Goal: Task Accomplishment & Management: Complete application form

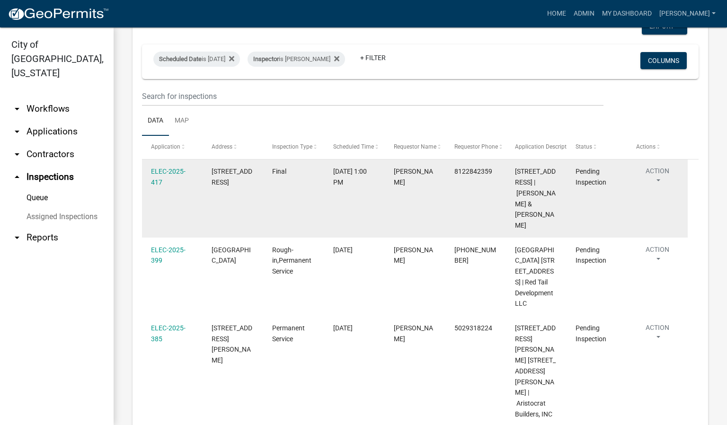
scroll to position [71, 0]
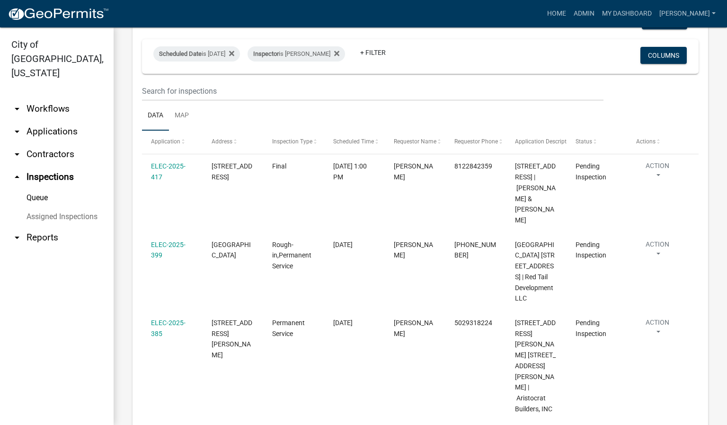
click at [31, 310] on ul "arrow_drop_down Workflows List arrow_drop_down Applications Search by Parcel Se…" at bounding box center [57, 257] width 114 height 335
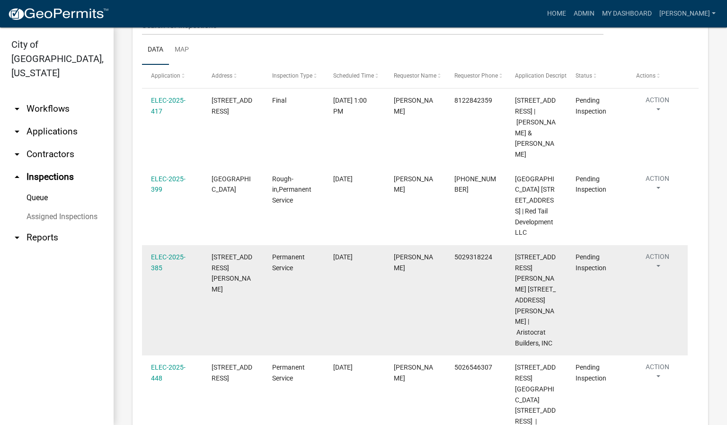
scroll to position [142, 0]
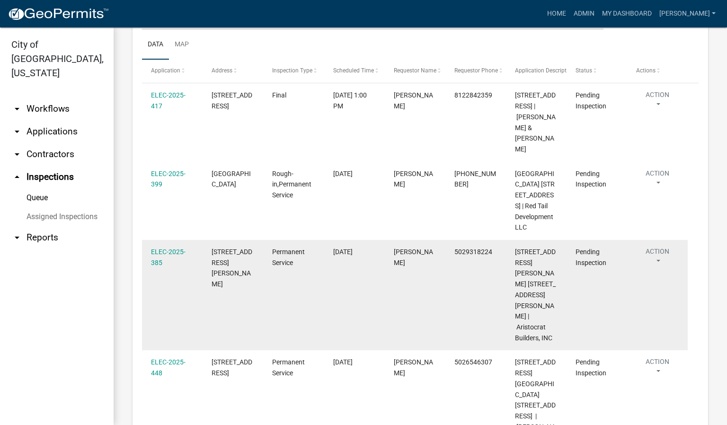
click at [657, 114] on button "Action" at bounding box center [657, 102] width 43 height 24
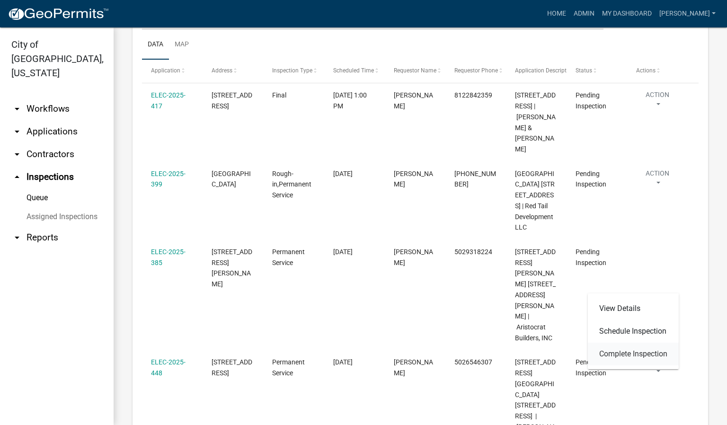
click at [633, 355] on link "Complete Inspection" at bounding box center [633, 353] width 91 height 23
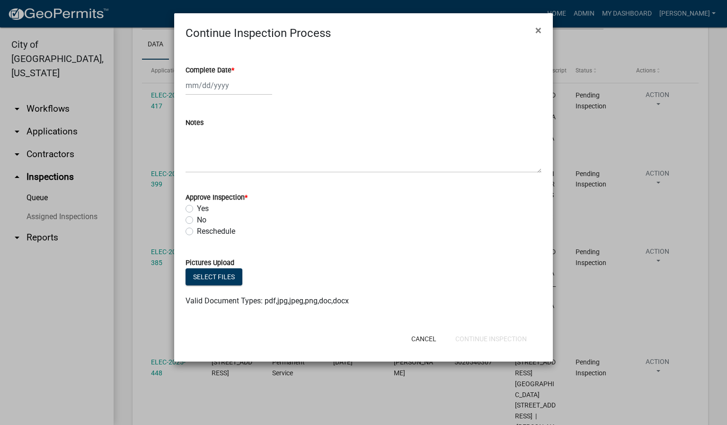
click at [234, 69] on span "*" at bounding box center [232, 70] width 3 height 8
click at [234, 76] on input "Complete Date *" at bounding box center [228, 85] width 87 height 19
select select "8"
select select "2025"
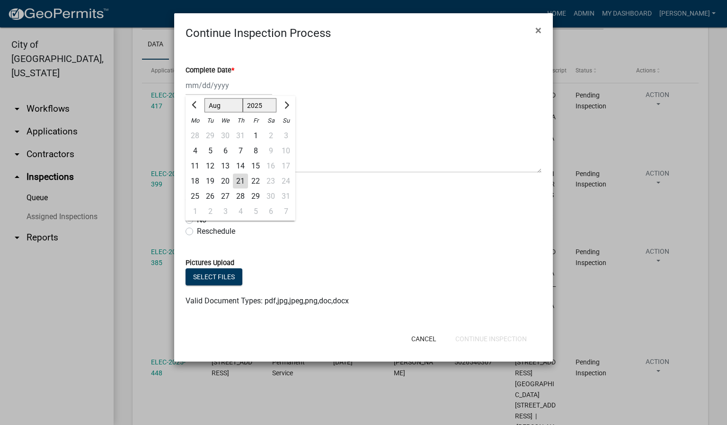
click at [241, 177] on div "21" at bounding box center [240, 181] width 15 height 15
type input "[DATE]"
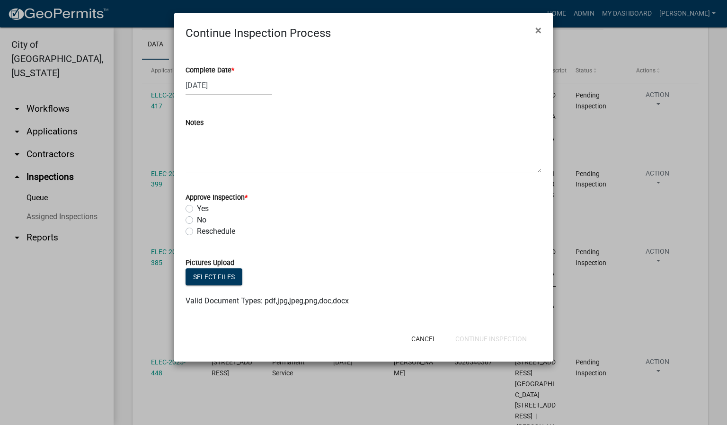
click at [197, 208] on label "Yes" at bounding box center [203, 208] width 12 height 11
click at [197, 208] on input "Yes" at bounding box center [200, 206] width 6 height 6
radio input "true"
click at [514, 336] on button "Continue Inspection" at bounding box center [491, 338] width 87 height 17
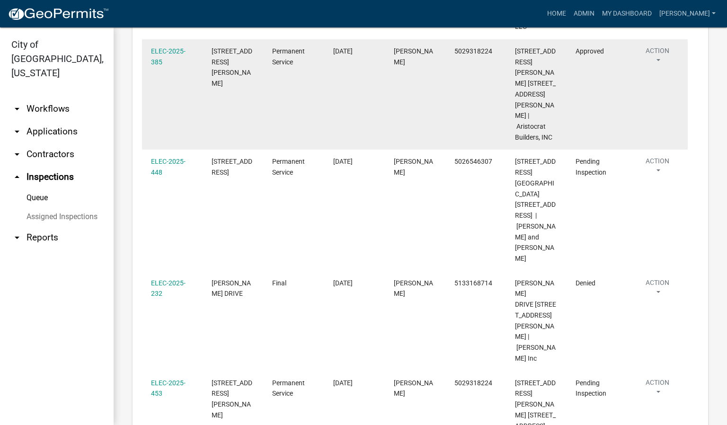
scroll to position [355, 0]
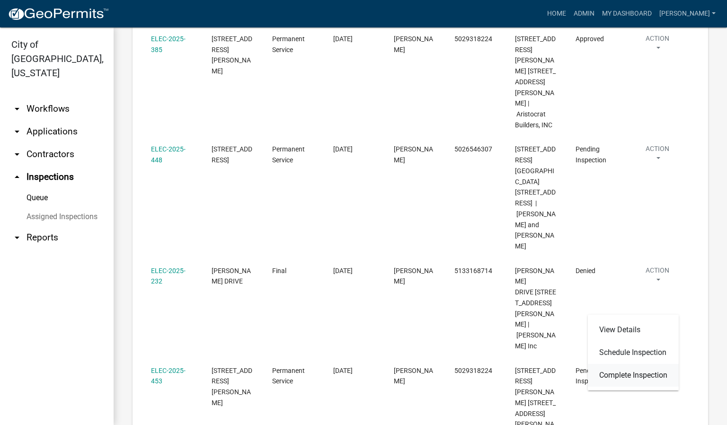
click at [635, 374] on link "Complete Inspection" at bounding box center [633, 375] width 91 height 23
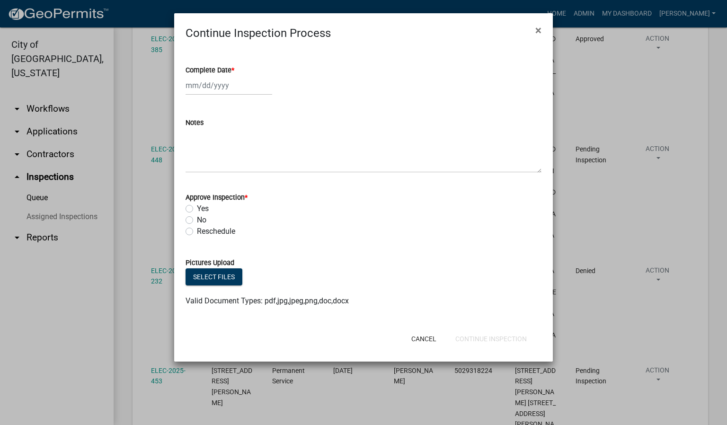
click at [233, 67] on span "*" at bounding box center [232, 70] width 3 height 8
click at [233, 76] on input "Complete Date *" at bounding box center [228, 85] width 87 height 19
select select "8"
select select "2025"
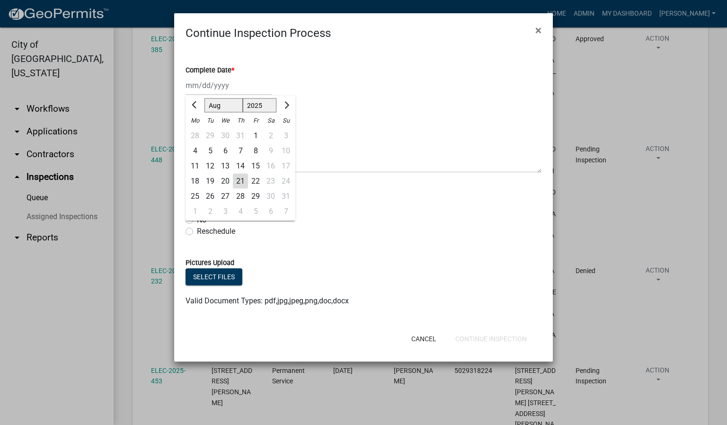
click at [237, 181] on div "21" at bounding box center [240, 181] width 15 height 15
type input "[DATE]"
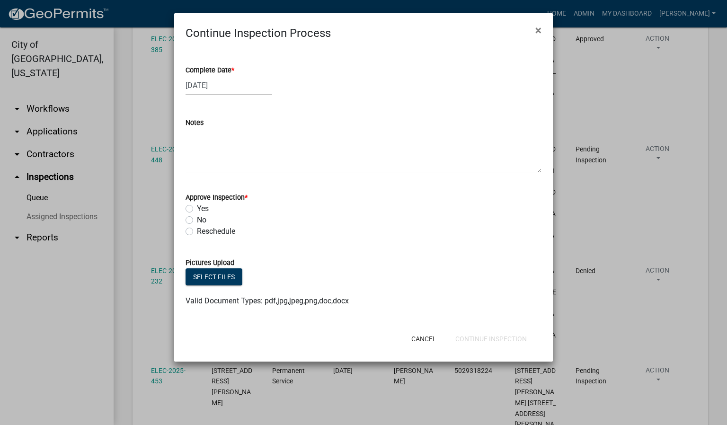
click at [197, 209] on label "Yes" at bounding box center [203, 208] width 12 height 11
click at [197, 209] on input "Yes" at bounding box center [200, 206] width 6 height 6
radio input "true"
click at [493, 339] on button "Continue Inspection" at bounding box center [491, 338] width 87 height 17
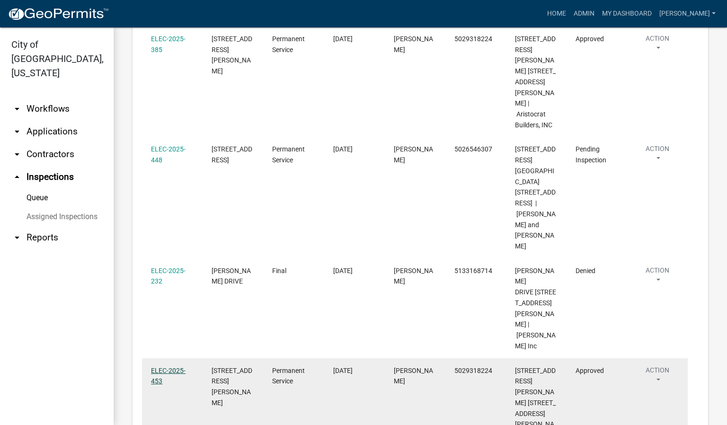
click at [171, 367] on link "ELEC-2025-453" at bounding box center [168, 376] width 35 height 18
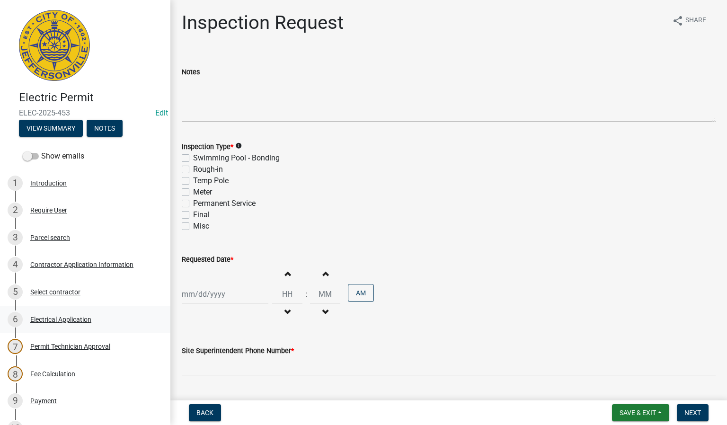
click at [88, 320] on div "Electrical Application" at bounding box center [60, 319] width 61 height 7
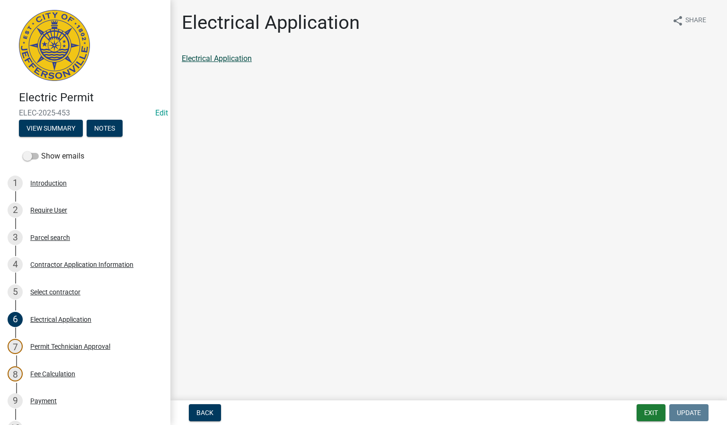
click at [246, 60] on link "Electrical Application" at bounding box center [217, 58] width 70 height 9
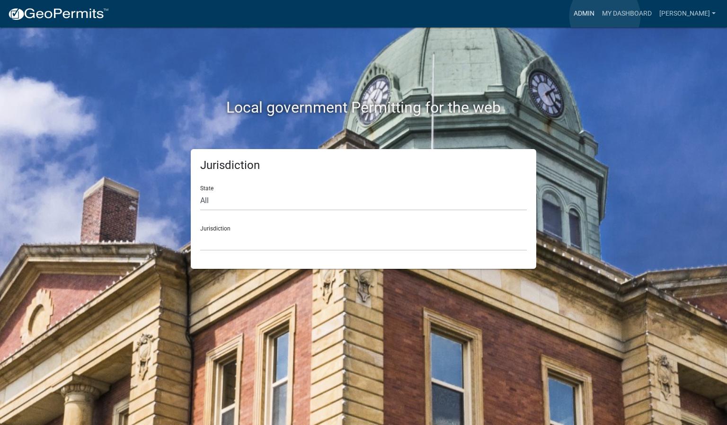
click at [598, 16] on link "Admin" at bounding box center [584, 14] width 28 height 18
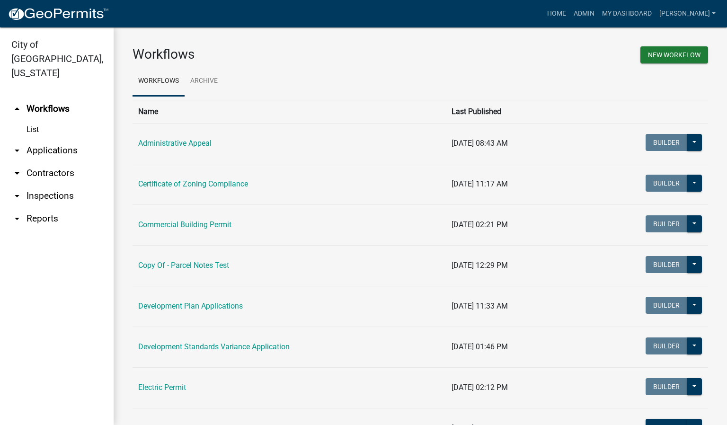
click at [45, 184] on link "arrow_drop_down Inspections" at bounding box center [57, 195] width 114 height 23
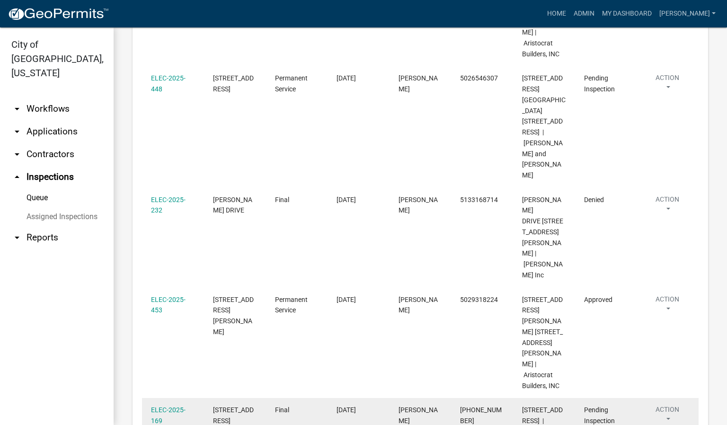
scroll to position [497, 0]
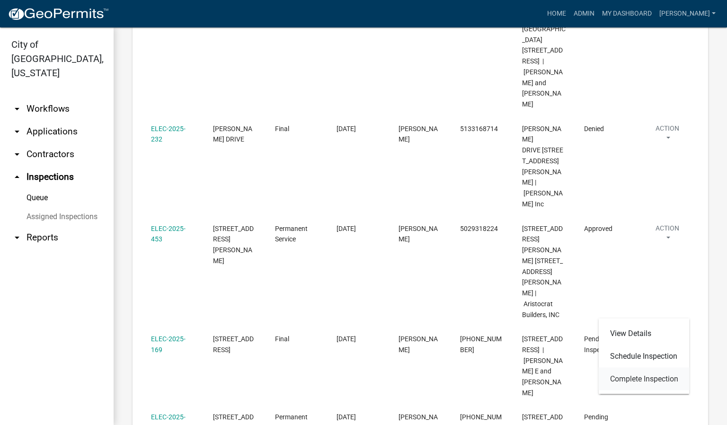
click at [659, 378] on link "Complete Inspection" at bounding box center [643, 379] width 91 height 23
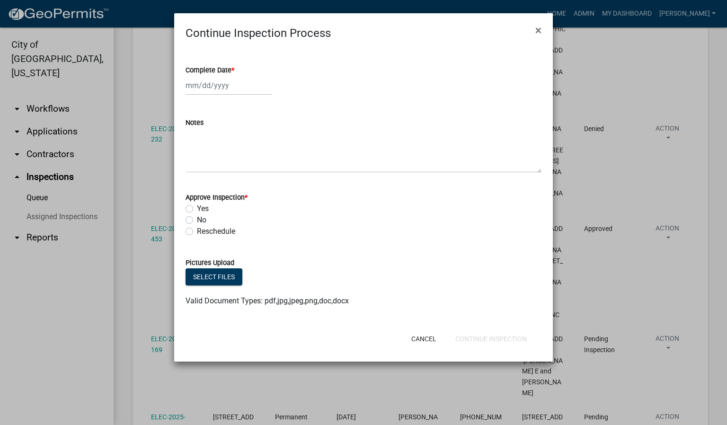
click at [234, 70] on span "*" at bounding box center [232, 70] width 3 height 8
click at [235, 76] on input "Complete Date *" at bounding box center [228, 85] width 87 height 19
select select "8"
select select "2025"
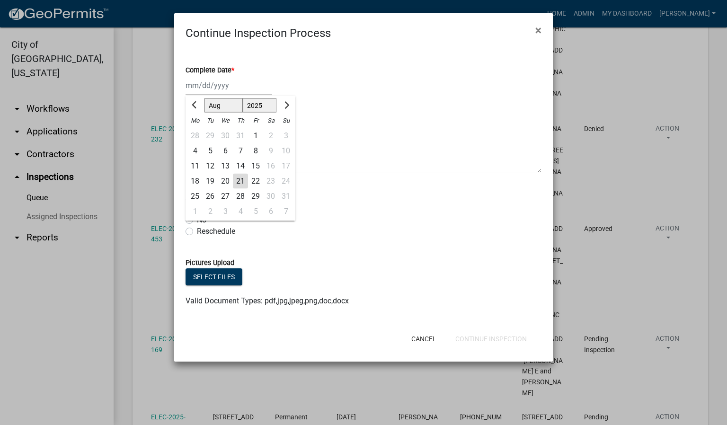
click at [244, 178] on div "21" at bounding box center [240, 181] width 15 height 15
type input "[DATE]"
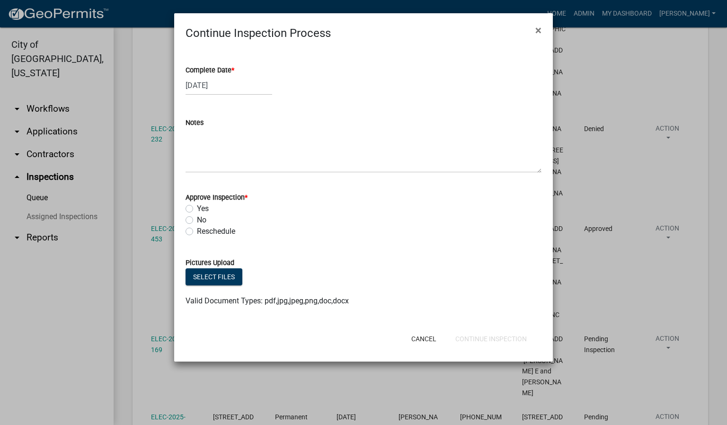
click at [197, 210] on label "Yes" at bounding box center [203, 208] width 12 height 11
click at [197, 209] on input "Yes" at bounding box center [200, 206] width 6 height 6
radio input "true"
click at [472, 335] on button "Continue Inspection" at bounding box center [491, 338] width 87 height 17
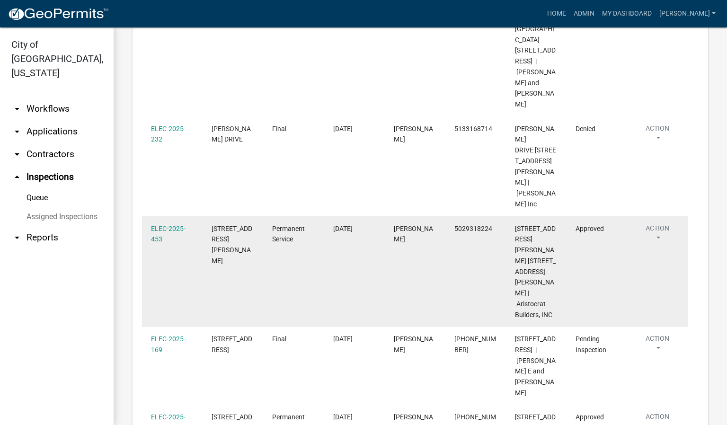
scroll to position [426, 0]
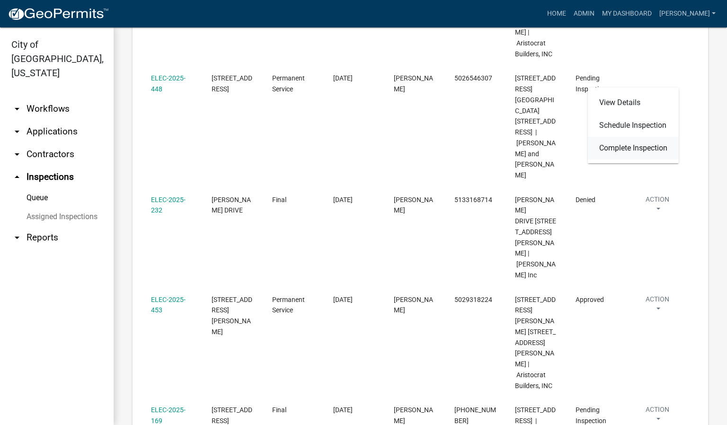
click at [646, 144] on link "Complete Inspection" at bounding box center [633, 148] width 91 height 23
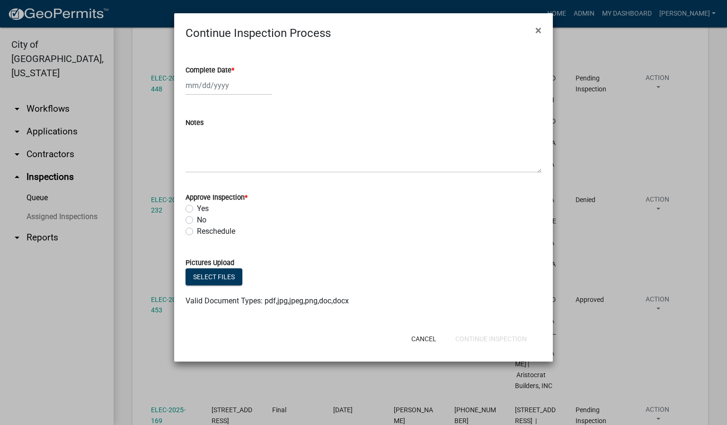
click at [232, 70] on span "*" at bounding box center [232, 70] width 3 height 8
click at [232, 76] on input "Complete Date *" at bounding box center [228, 85] width 87 height 19
select select "8"
select select "2025"
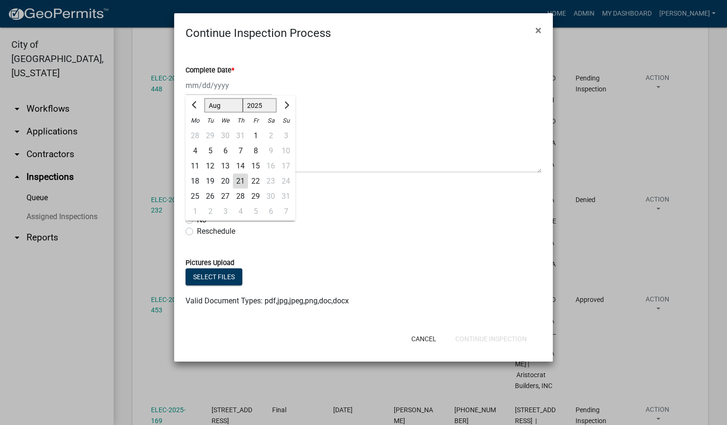
click at [238, 178] on div "21" at bounding box center [240, 181] width 15 height 15
type input "[DATE]"
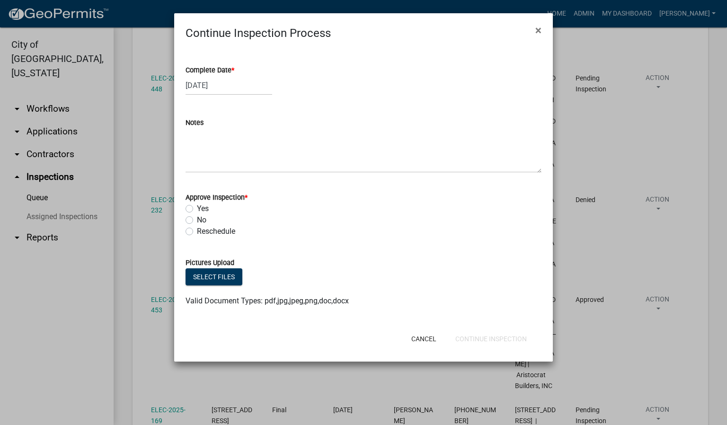
click at [197, 207] on label "Yes" at bounding box center [203, 208] width 12 height 11
click at [197, 207] on input "Yes" at bounding box center [200, 206] width 6 height 6
radio input "true"
click at [462, 337] on button "Continue Inspection" at bounding box center [491, 338] width 87 height 17
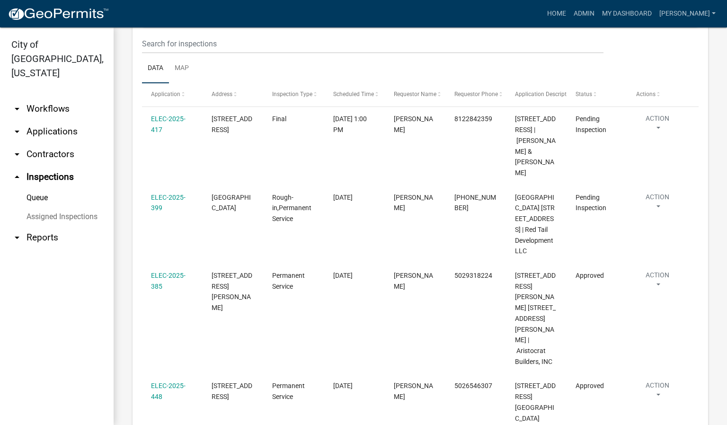
scroll to position [47, 0]
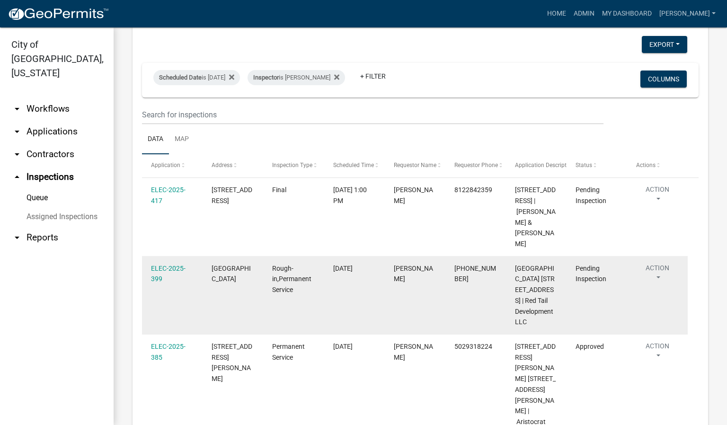
click at [658, 275] on button "Action" at bounding box center [657, 275] width 43 height 24
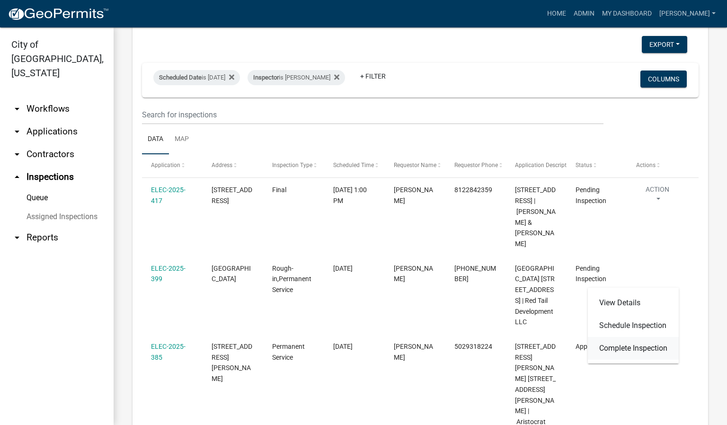
click at [633, 351] on link "Complete Inspection" at bounding box center [633, 348] width 91 height 23
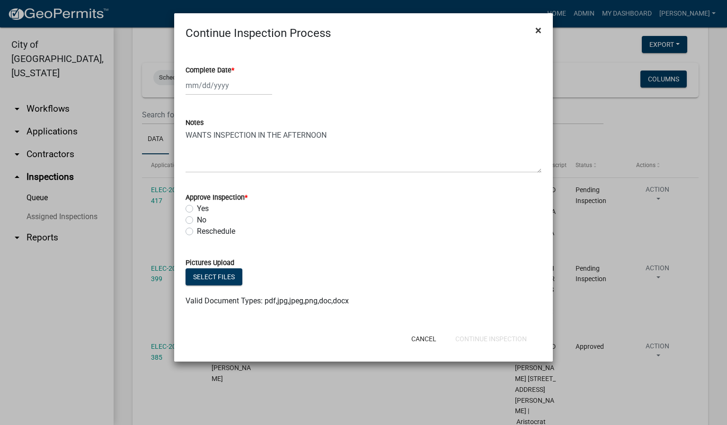
click at [537, 30] on span "×" at bounding box center [538, 30] width 6 height 13
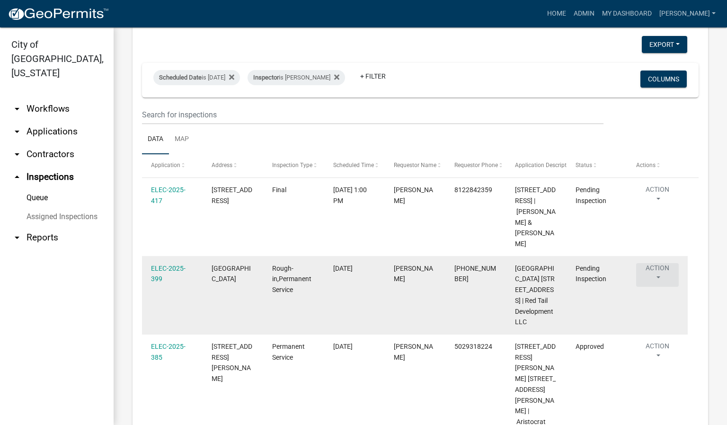
click at [659, 275] on button "Action" at bounding box center [657, 275] width 43 height 24
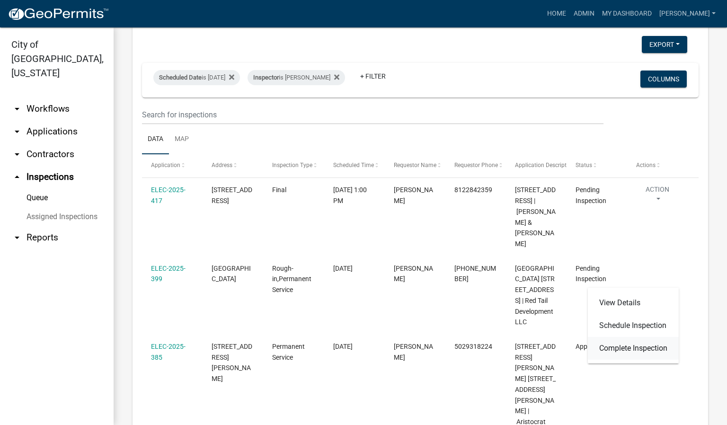
click at [624, 345] on link "Complete Inspection" at bounding box center [633, 348] width 91 height 23
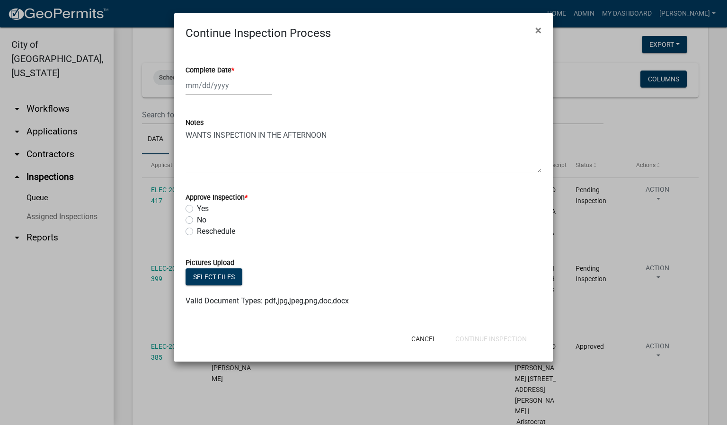
click at [234, 71] on span "*" at bounding box center [232, 70] width 3 height 8
click at [234, 76] on input "Complete Date *" at bounding box center [228, 85] width 87 height 19
select select "8"
select select "2025"
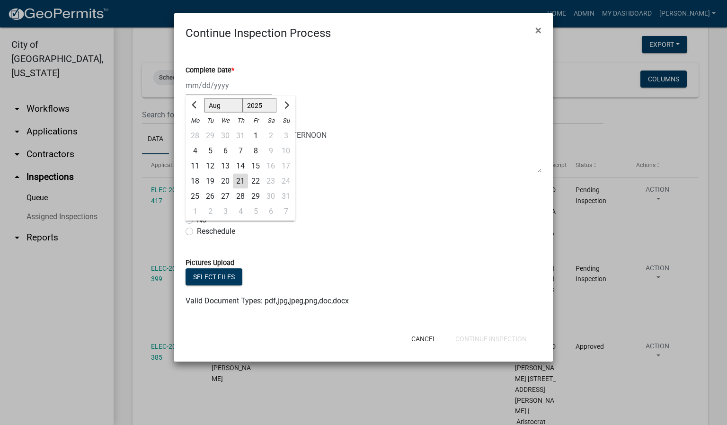
click at [239, 177] on div "21" at bounding box center [240, 181] width 15 height 15
type input "[DATE]"
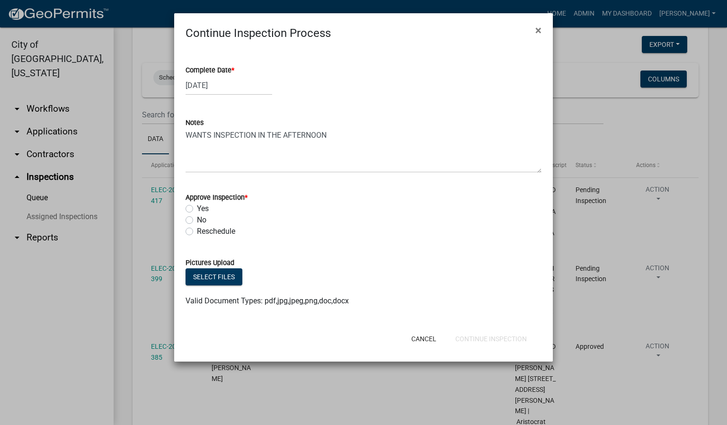
click at [197, 209] on label "Yes" at bounding box center [203, 208] width 12 height 11
click at [197, 209] on input "Yes" at bounding box center [200, 206] width 6 height 6
radio input "true"
click at [489, 340] on button "Continue Inspection" at bounding box center [491, 338] width 87 height 17
